Goal: Task Accomplishment & Management: Use online tool/utility

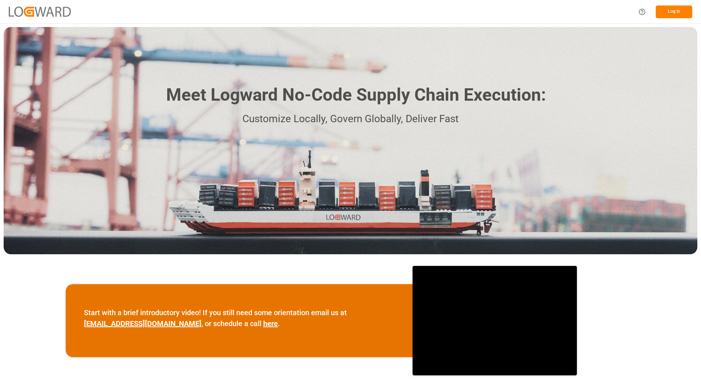
click at [666, 13] on button "Log In" at bounding box center [674, 11] width 37 height 13
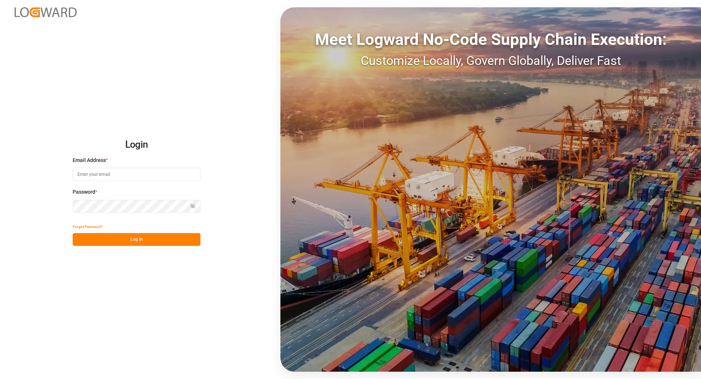
type input "[EMAIL_ADDRESS][DOMAIN_NAME]"
click at [120, 238] on button "Log In" at bounding box center [137, 239] width 128 height 13
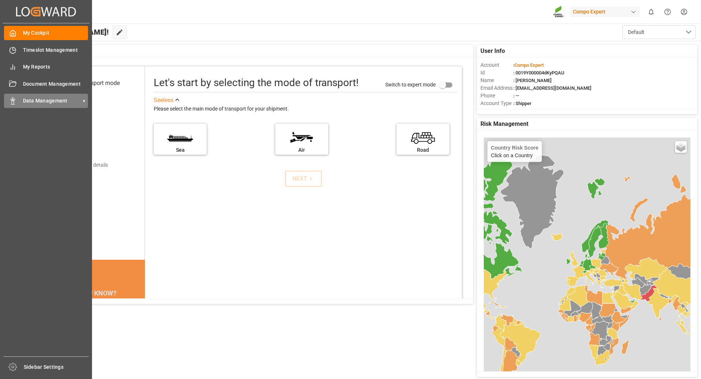
click at [26, 100] on span "Data Management" at bounding box center [52, 101] width 58 height 8
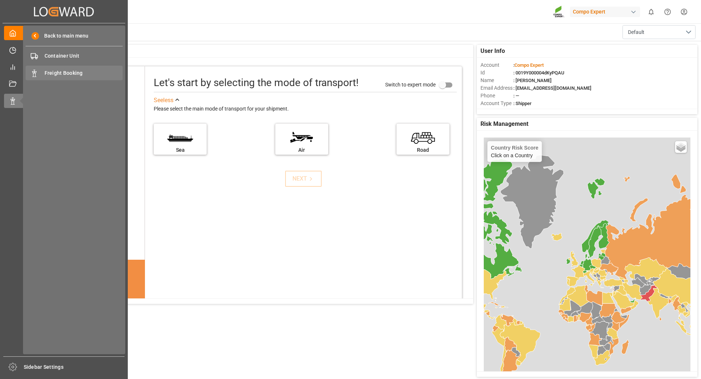
click at [60, 74] on span "Freight Booking" at bounding box center [84, 73] width 79 height 8
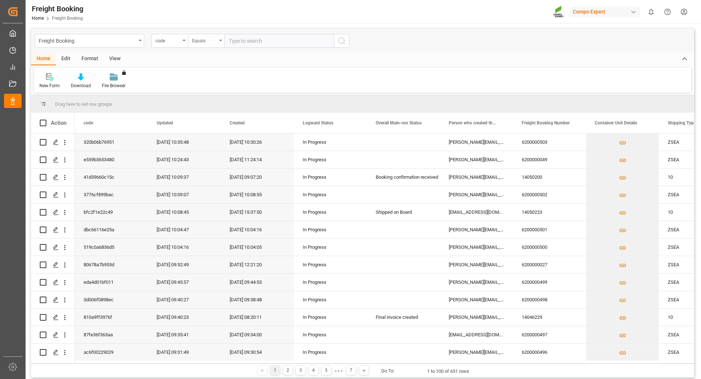
click at [201, 42] on div "Equals" at bounding box center [204, 40] width 25 height 8
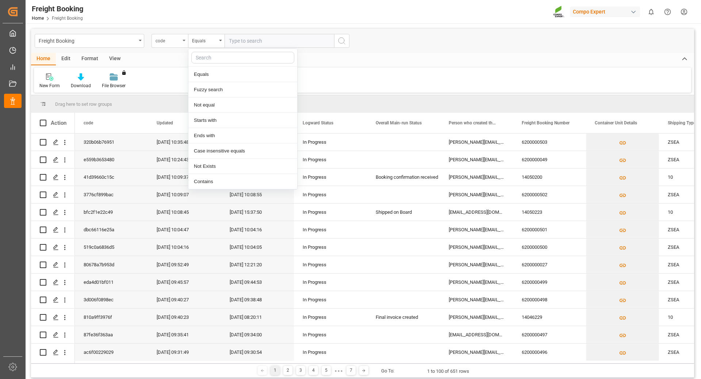
click at [177, 43] on div "code" at bounding box center [168, 40] width 25 height 8
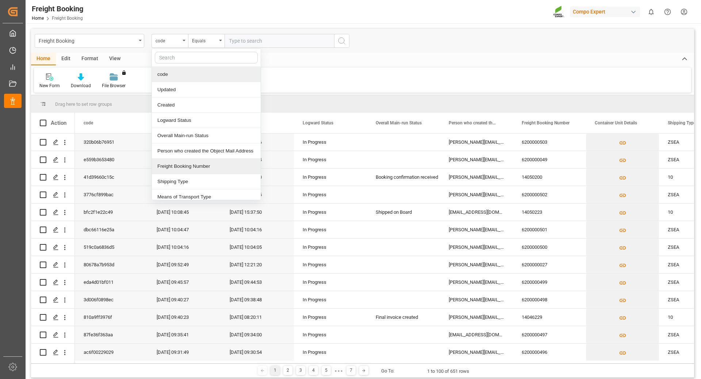
drag, startPoint x: 178, startPoint y: 167, endPoint x: 197, endPoint y: 154, distance: 23.2
click at [178, 167] on div "Freight Booking Number" at bounding box center [206, 166] width 109 height 15
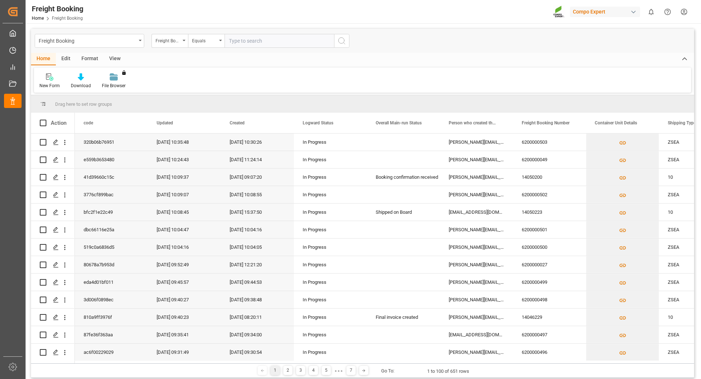
click at [261, 39] on input "text" at bounding box center [280, 41] width 110 height 14
type input "6200000428"
click at [344, 43] on icon "search button" at bounding box center [341, 41] width 9 height 9
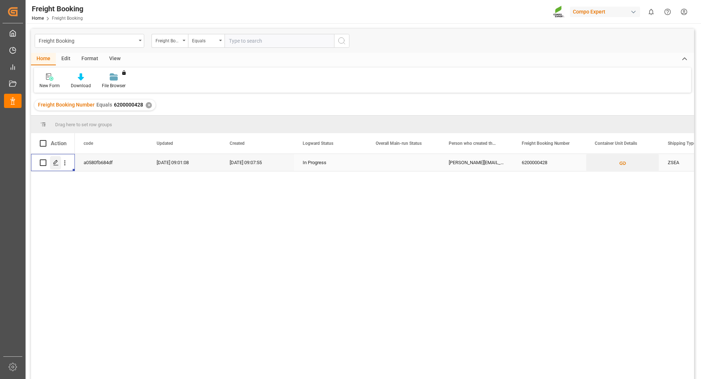
click at [54, 161] on icon "Press SPACE to select this row." at bounding box center [56, 163] width 6 height 6
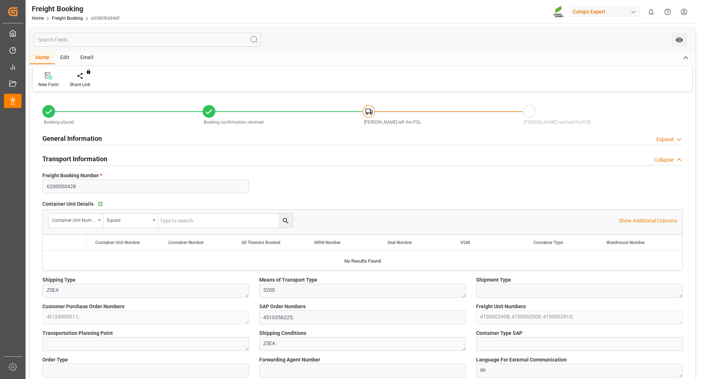
type input "OOCL"
type input "Orient Overseas Container Line Ltd"
type input "9443047"
type input "BEANR"
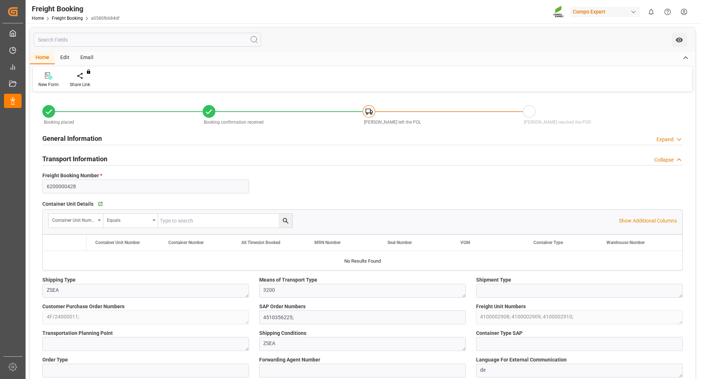
type input "EGEDK"
type input "0"
type input "102672"
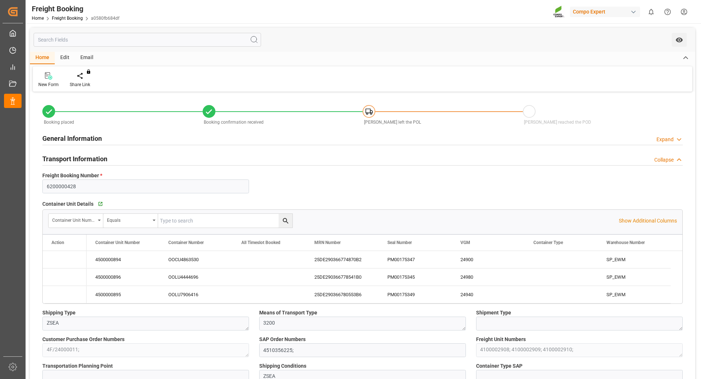
type input "[DATE] 01:00"
type input "[DATE] 06:00"
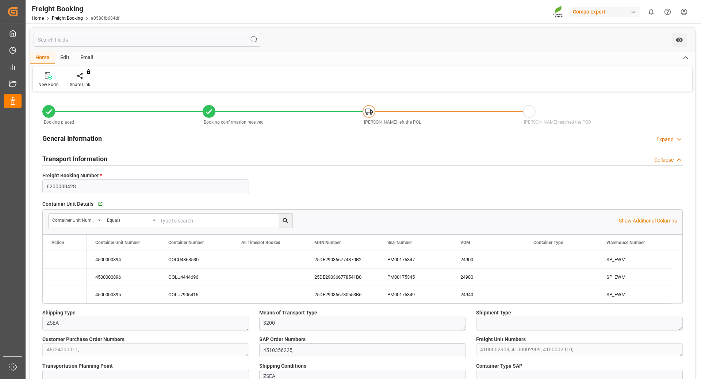
type input "[DATE] 09:07"
type input "[DATE] 09:15"
type input "[DATE] 09:35"
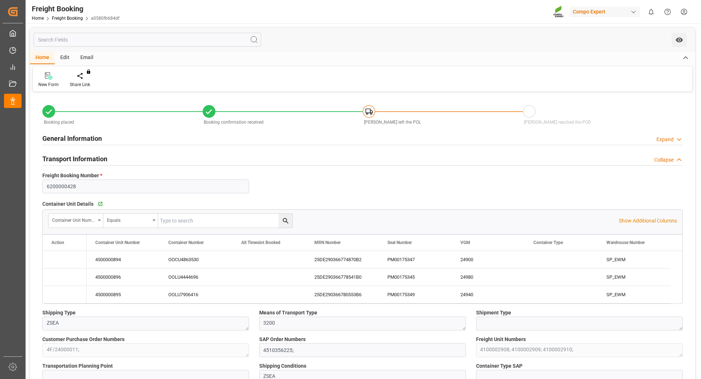
type input "[DATE] 06:58"
click at [411, 280] on div "PM00175345" at bounding box center [415, 277] width 73 height 17
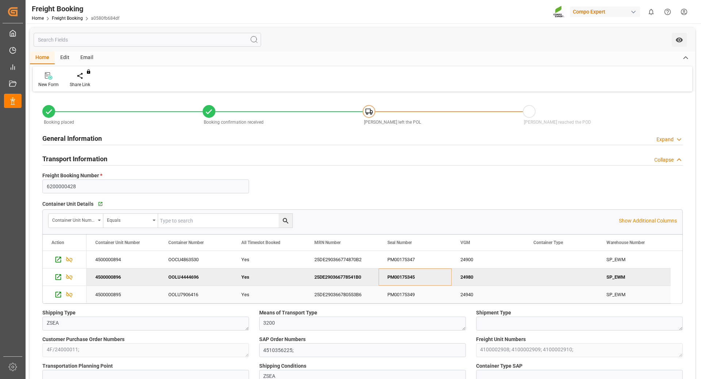
click at [385, 297] on div "PM00175349" at bounding box center [415, 294] width 73 height 17
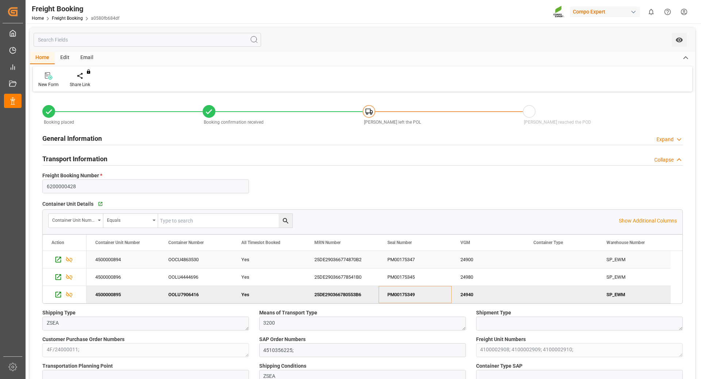
click at [422, 261] on div "PM00175347" at bounding box center [415, 259] width 73 height 17
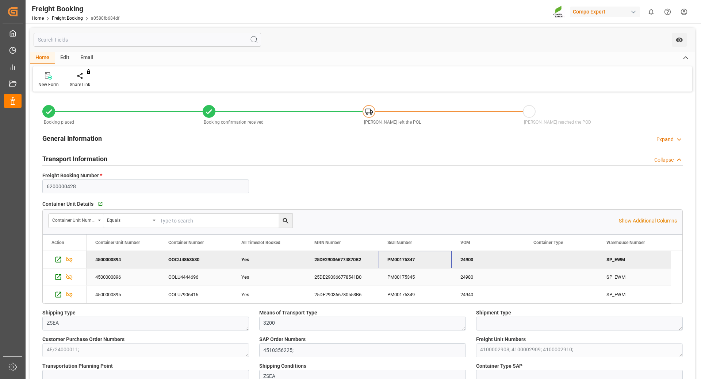
click at [336, 279] on div "25DE290366778541B0" at bounding box center [342, 277] width 73 height 17
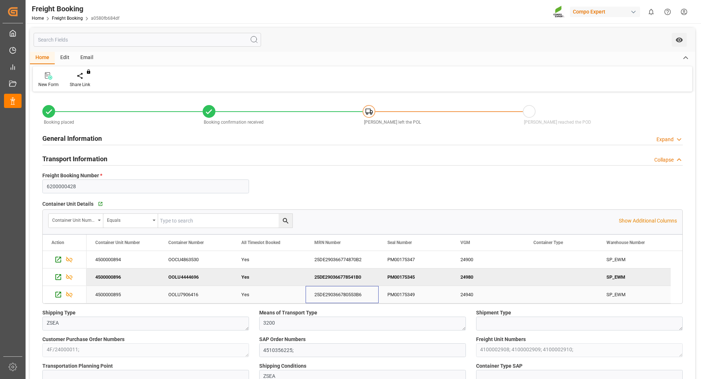
click at [321, 300] on div "25DE290366780553B6" at bounding box center [342, 294] width 73 height 17
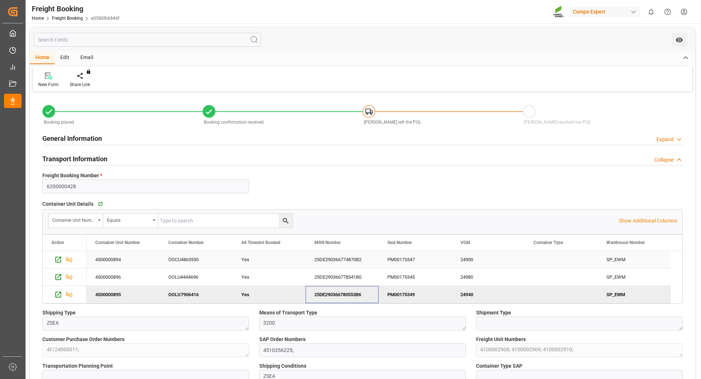
click at [345, 264] on div "25DE290366774870B2" at bounding box center [342, 259] width 73 height 17
